Goal: Complete application form: Complete application form

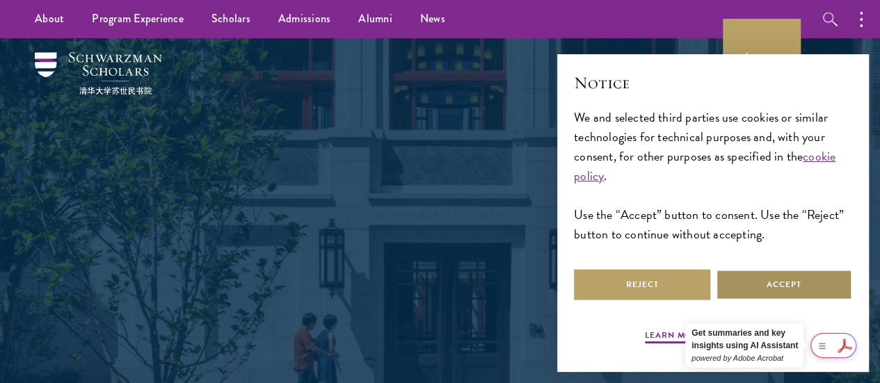
click at [794, 278] on button "Accept" at bounding box center [783, 284] width 136 height 31
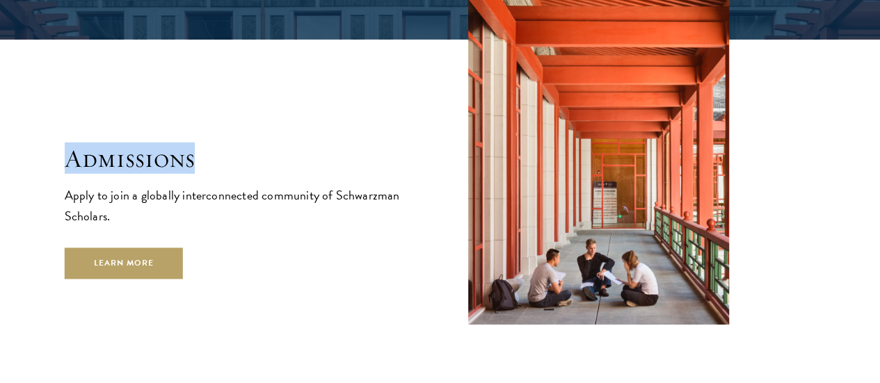
scroll to position [2141, 0]
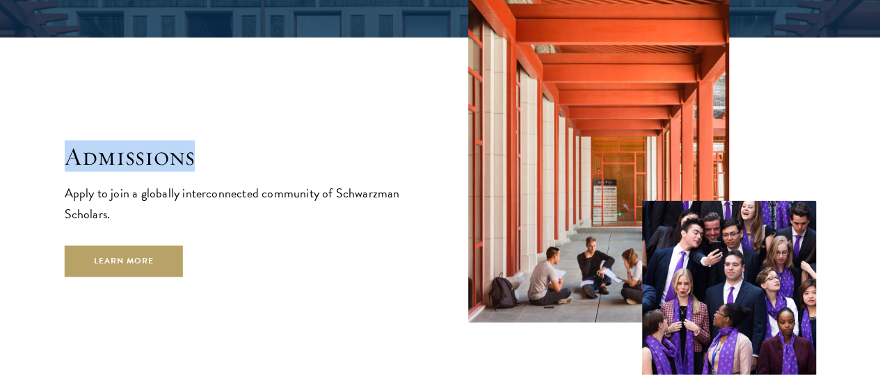
click at [37, 284] on section "Admissions Apply to join a globally interconnected community of Schwarzman Scho…" at bounding box center [440, 175] width 880 height 400
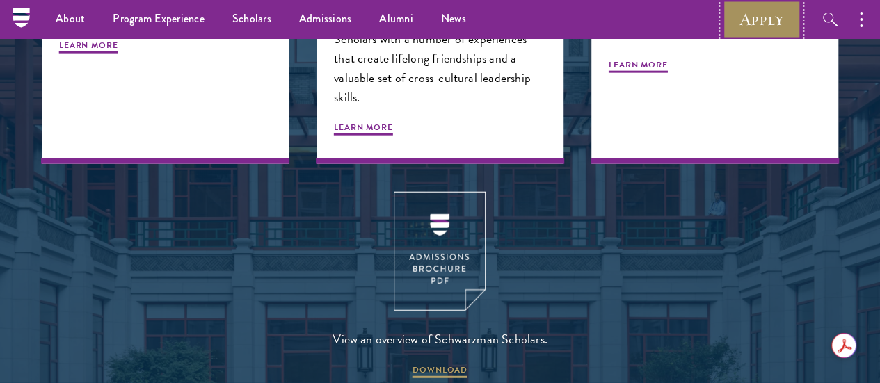
click at [748, 21] on link "Apply" at bounding box center [761, 19] width 78 height 38
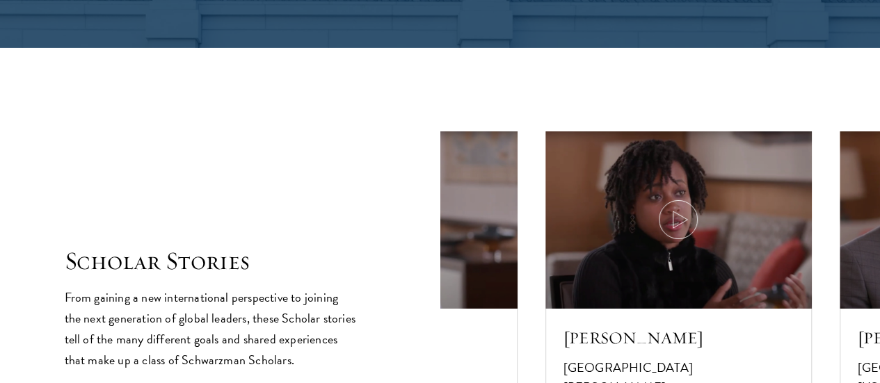
scroll to position [2669, 0]
